Goal: Task Accomplishment & Management: Use online tool/utility

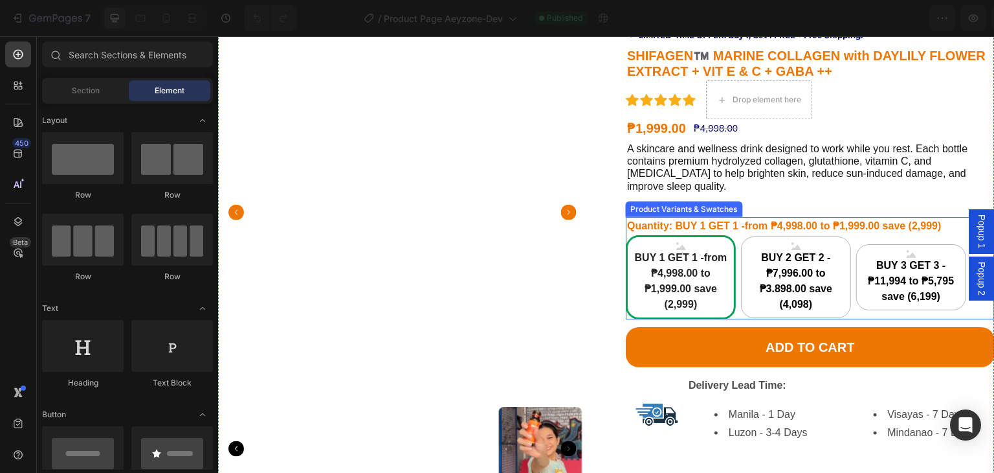
scroll to position [65, 0]
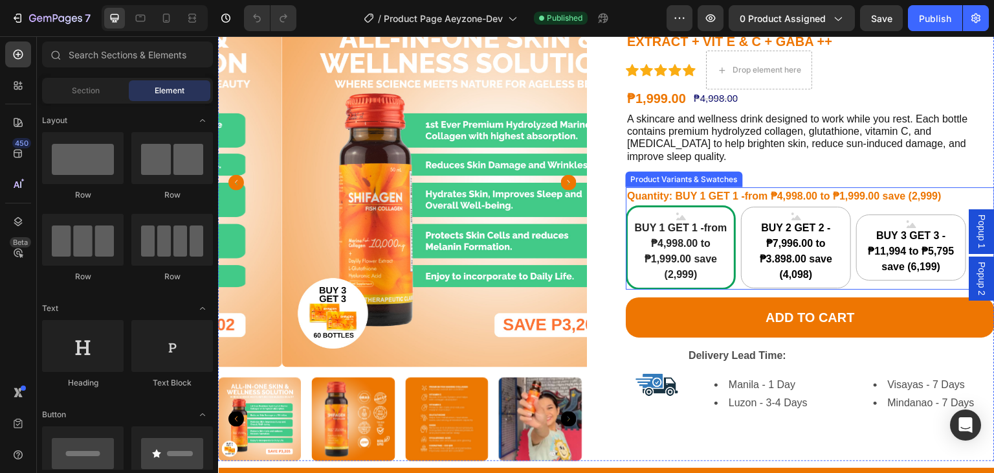
click at [662, 220] on span "BUY 1 GET 1 -from ₱4,998.00 to ₱1,999.00 save (2,999)" at bounding box center [681, 251] width 106 height 62
click at [626, 205] on input "BUY 1 GET 1 -from ₱4,998.00 to ₱1,999.00 save (2,999) BUY 1 GET 1 -from ₱4,998.…" at bounding box center [625, 205] width 1 height 1
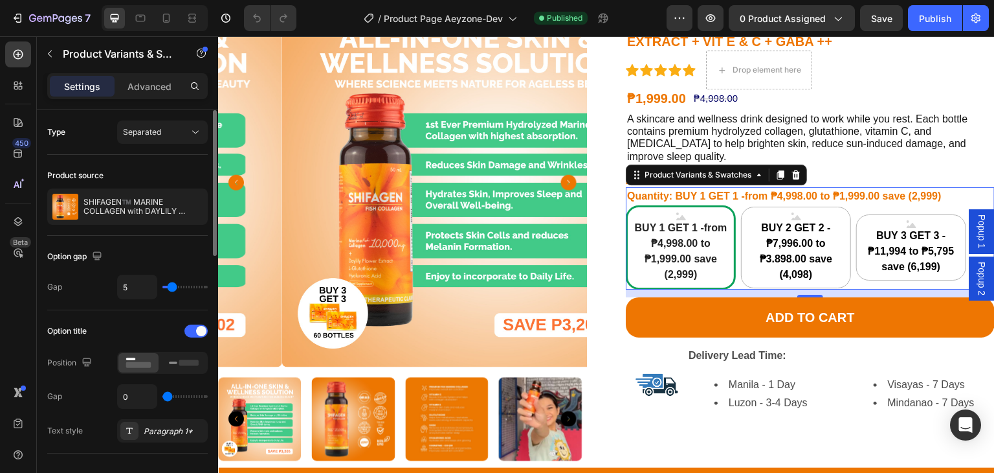
scroll to position [194, 0]
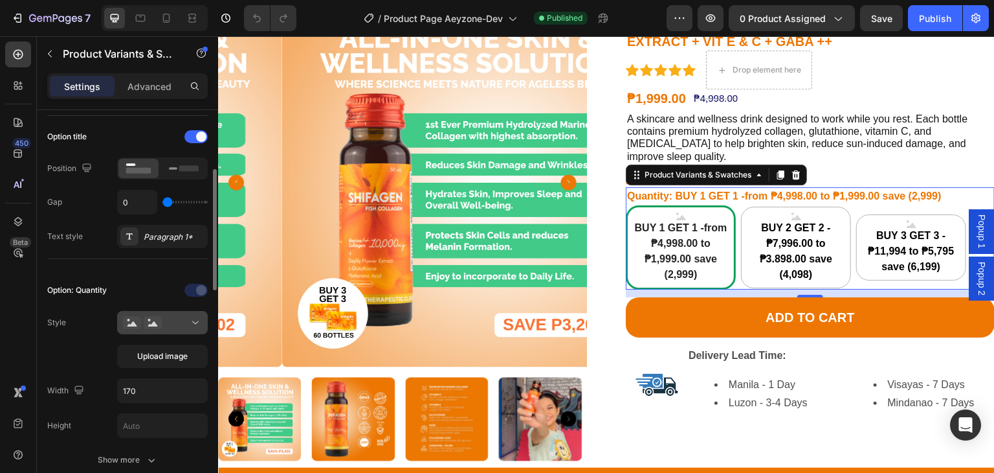
click at [162, 322] on div at bounding box center [162, 322] width 79 height 13
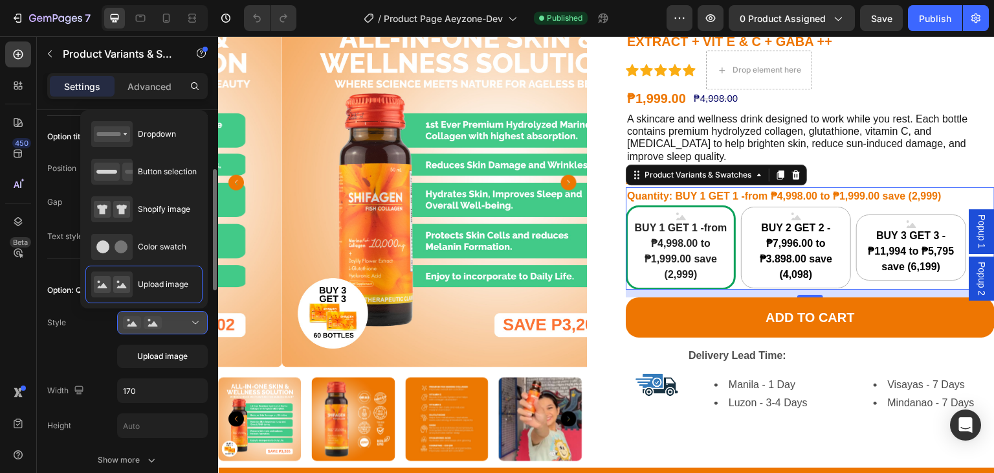
click at [163, 322] on div at bounding box center [162, 322] width 79 height 13
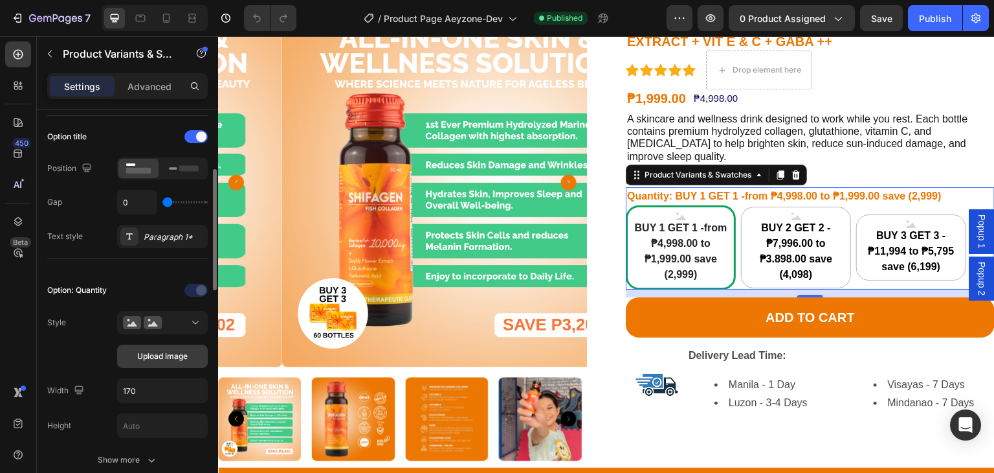
click at [165, 363] on button "Upload image" at bounding box center [162, 355] width 91 height 23
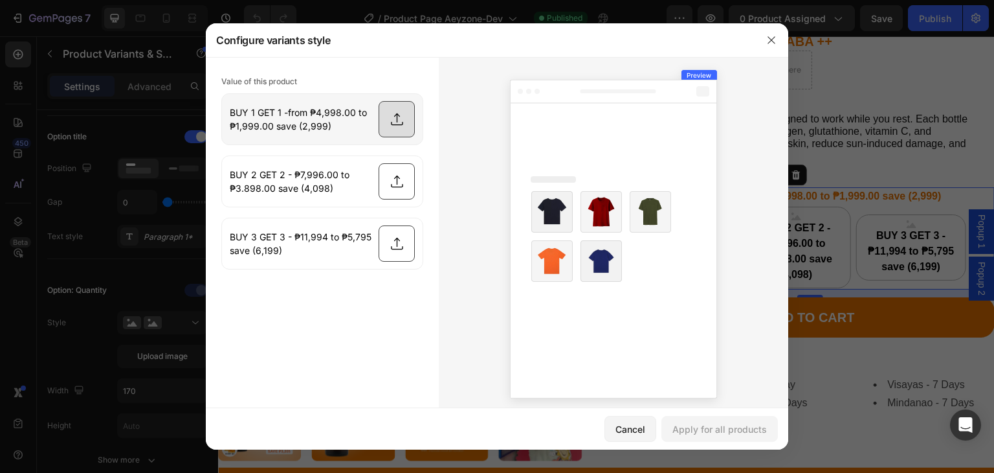
click at [380, 122] on input "file" at bounding box center [322, 119] width 201 height 50
type input "C:\fakepath\Buy 1 Get 1.png"
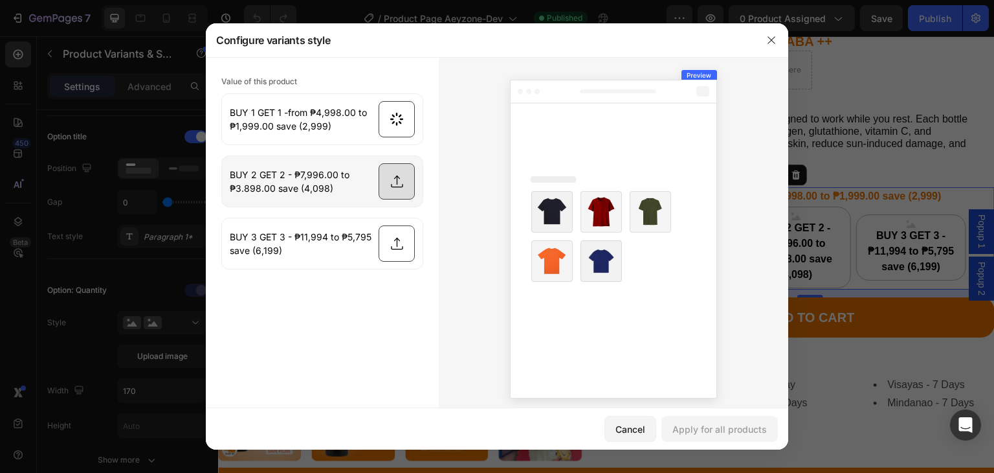
click at [381, 177] on input "file" at bounding box center [322, 181] width 201 height 50
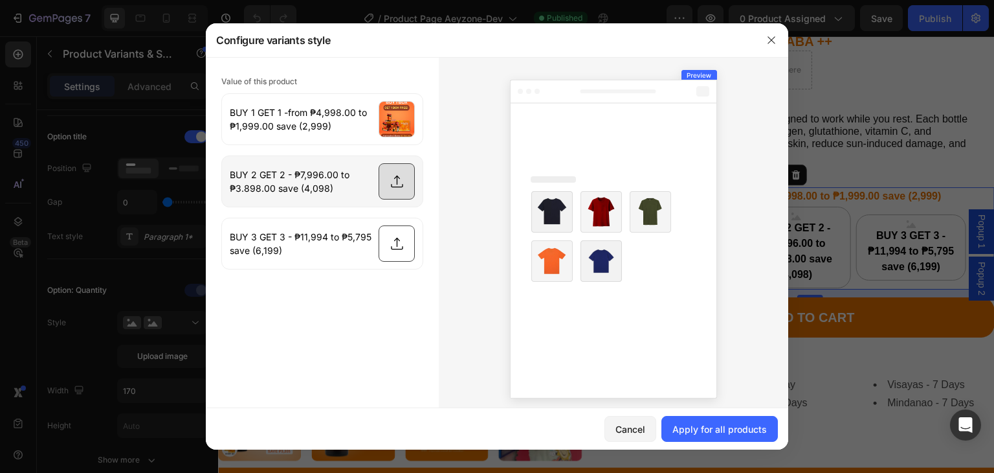
type input "C:\fakepath\Buy 2 Get 2.png"
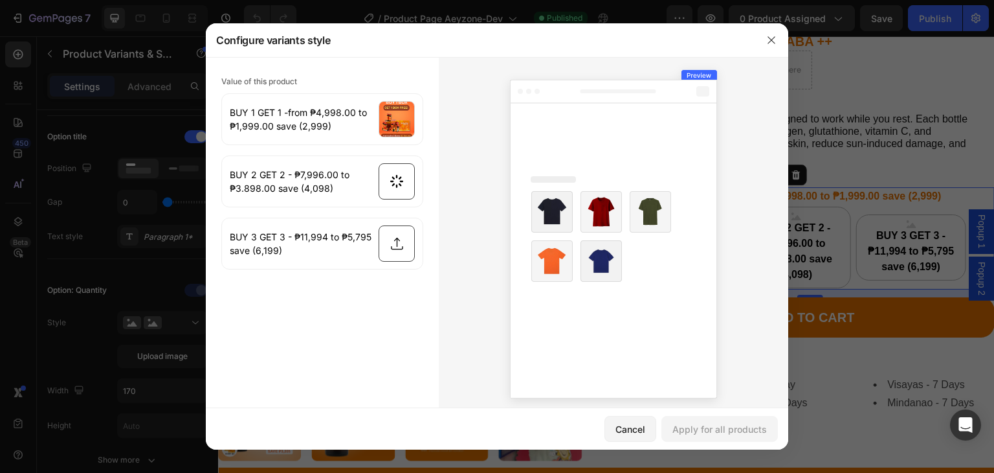
click at [392, 241] on input "file" at bounding box center [322, 243] width 201 height 50
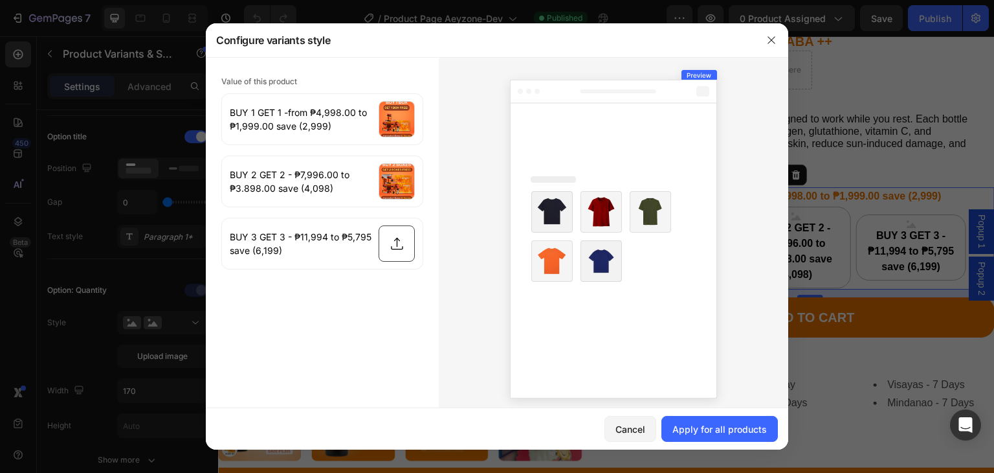
type input "C:\fakepath\Buy 3 Get 3.png"
click at [723, 426] on div "Apply for all products" at bounding box center [720, 429] width 95 height 14
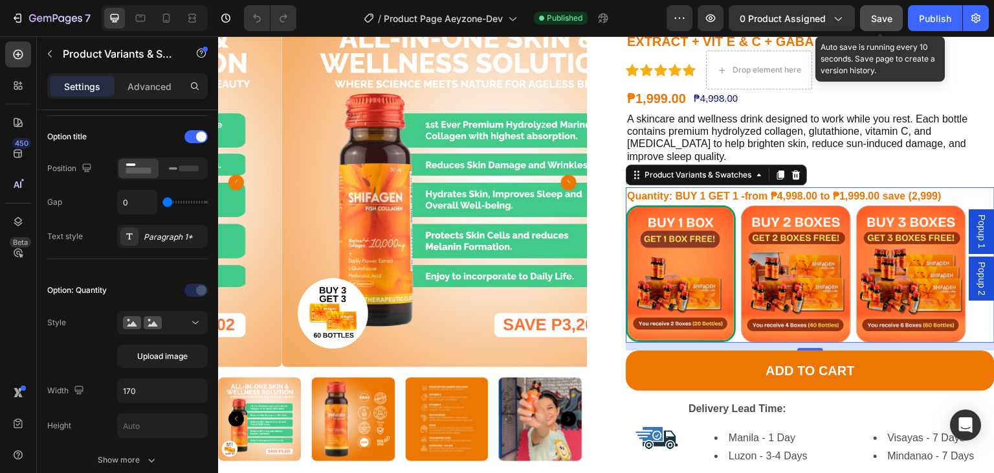
click at [881, 14] on span "Save" at bounding box center [881, 18] width 21 height 11
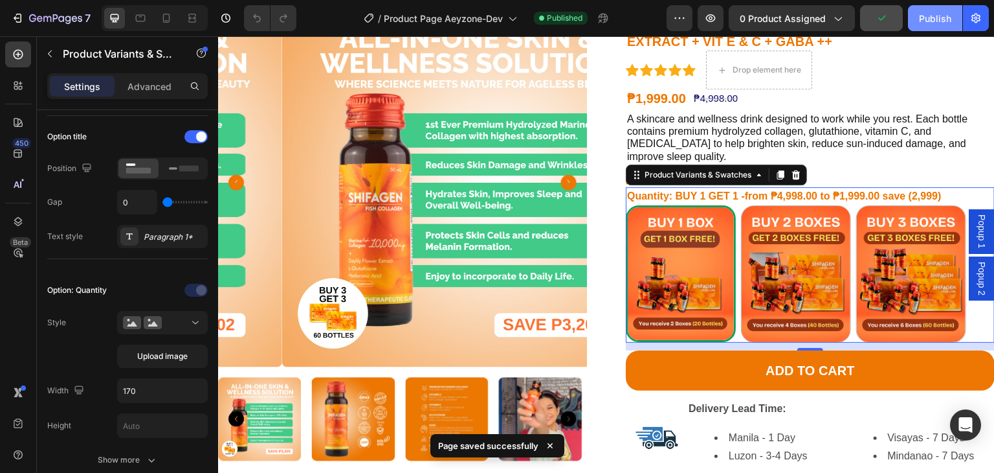
click at [930, 23] on div "Publish" at bounding box center [935, 19] width 32 height 14
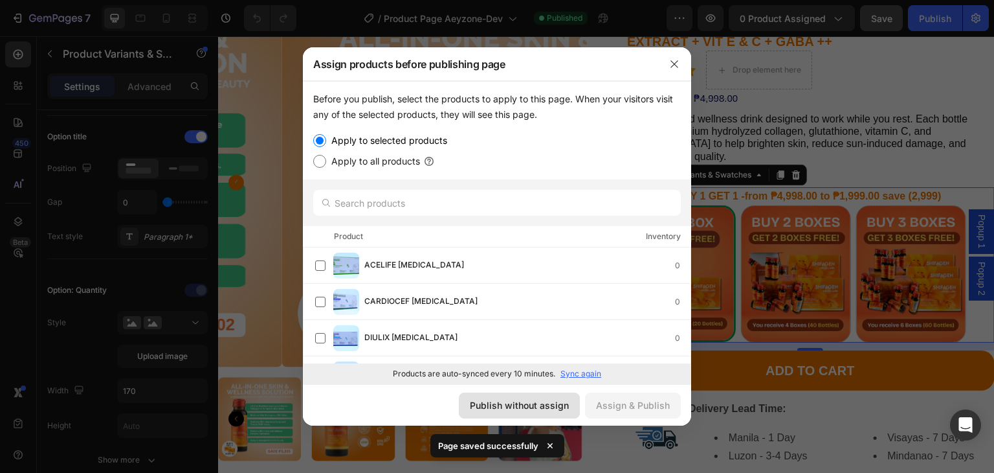
drag, startPoint x: 552, startPoint y: 410, endPoint x: 602, endPoint y: 357, distance: 72.8
click at [552, 410] on div "Publish without assign" at bounding box center [519, 405] width 99 height 14
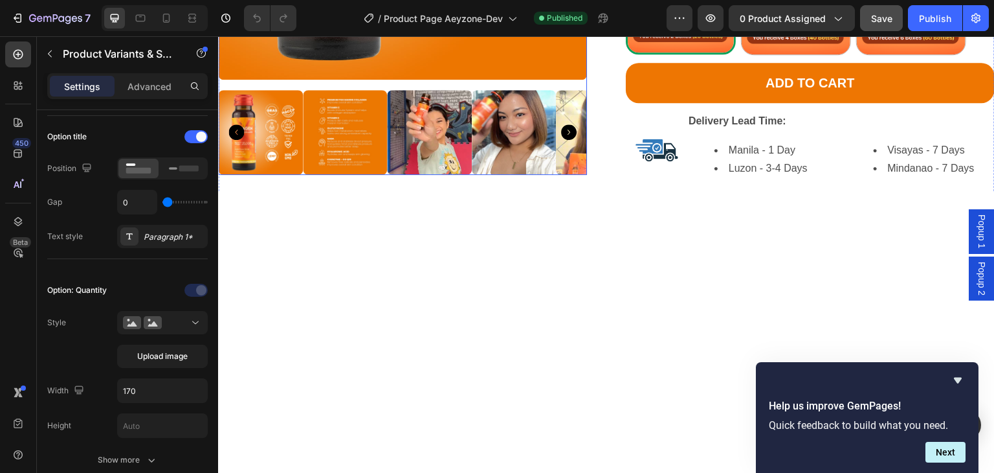
scroll to position [0, 0]
